Goal: Transaction & Acquisition: Purchase product/service

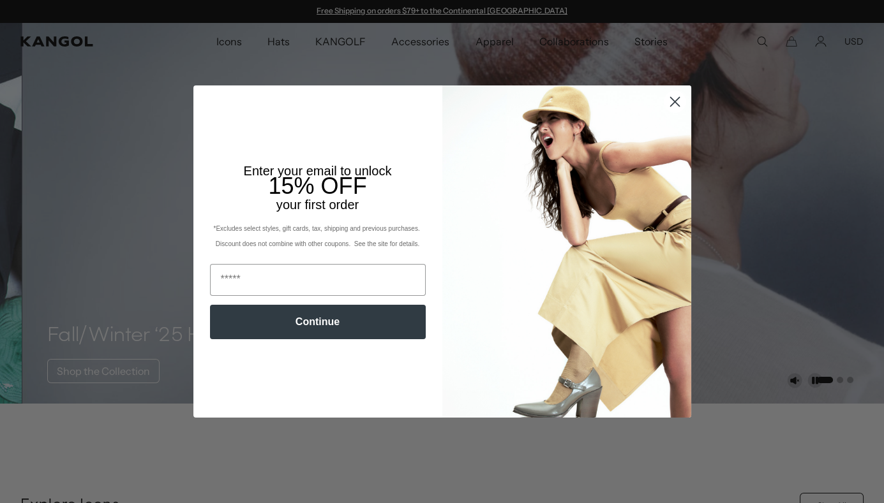
scroll to position [0, 262]
drag, startPoint x: 0, startPoint y: 0, endPoint x: 271, endPoint y: 38, distance: 273.1
click at [271, 38] on div "Close dialog Enter your email to unlock 15% OFF your first order *Excludes sele…" at bounding box center [442, 251] width 884 height 503
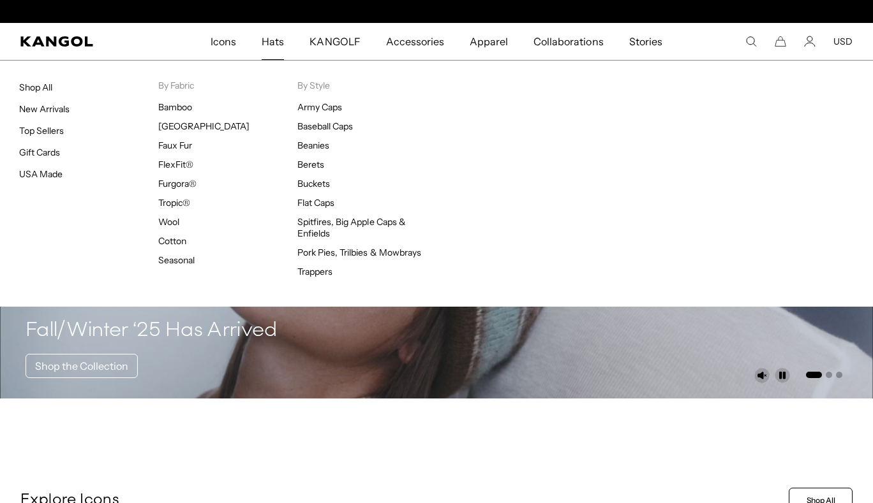
scroll to position [0, 0]
click at [271, 40] on span "Hats" at bounding box center [273, 41] width 22 height 37
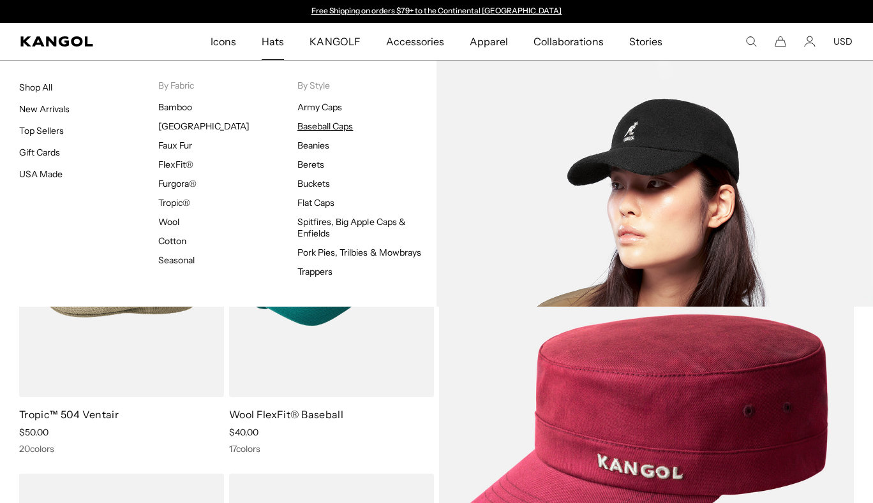
click at [311, 124] on link "Baseball Caps" at bounding box center [325, 126] width 56 height 11
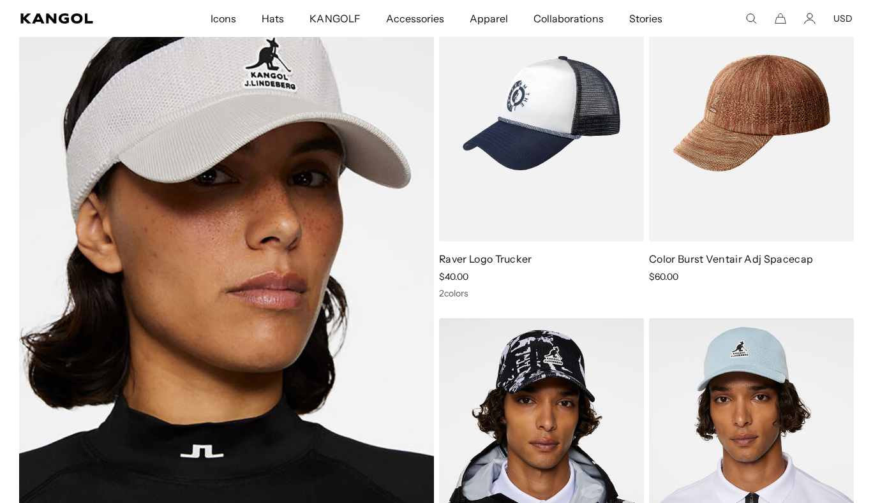
scroll to position [0, 262]
